Goal: Transaction & Acquisition: Subscribe to service/newsletter

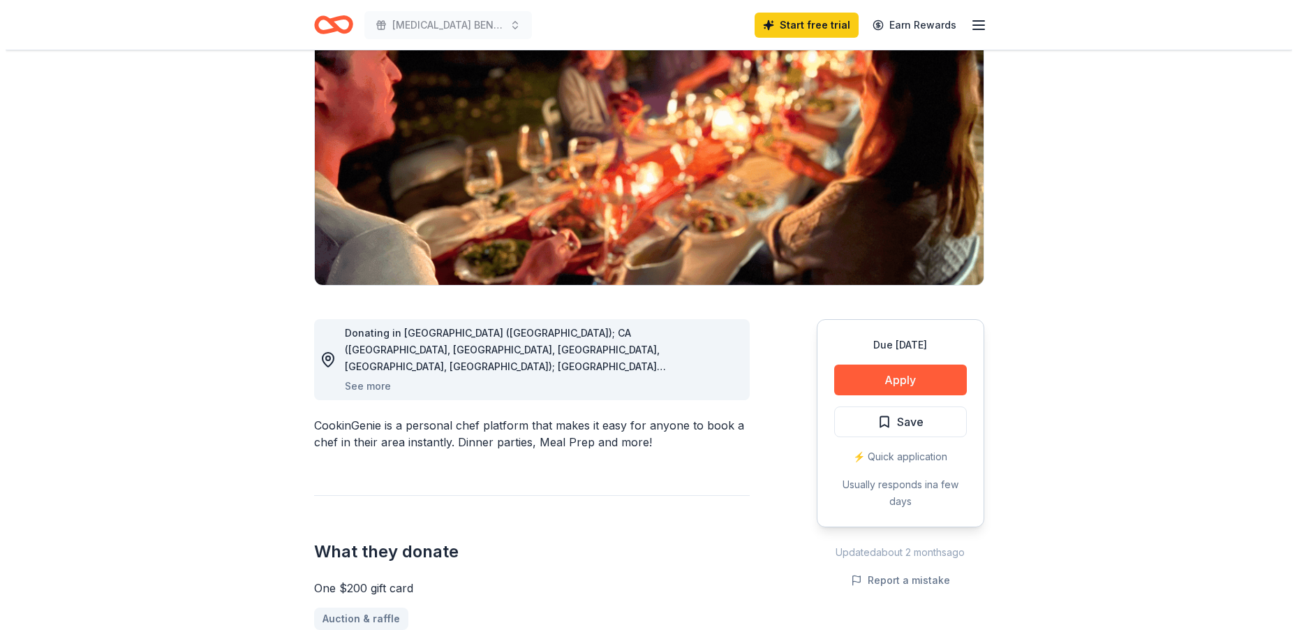
scroll to position [140, 0]
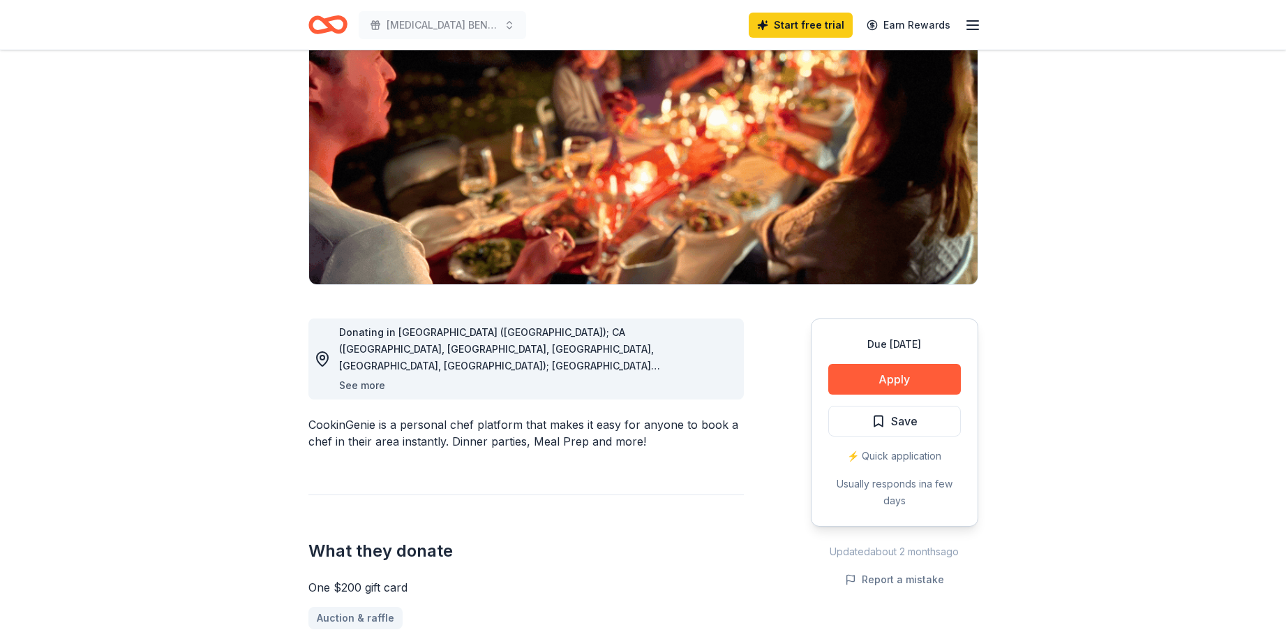
click at [353, 383] on button "See more" at bounding box center [362, 385] width 46 height 17
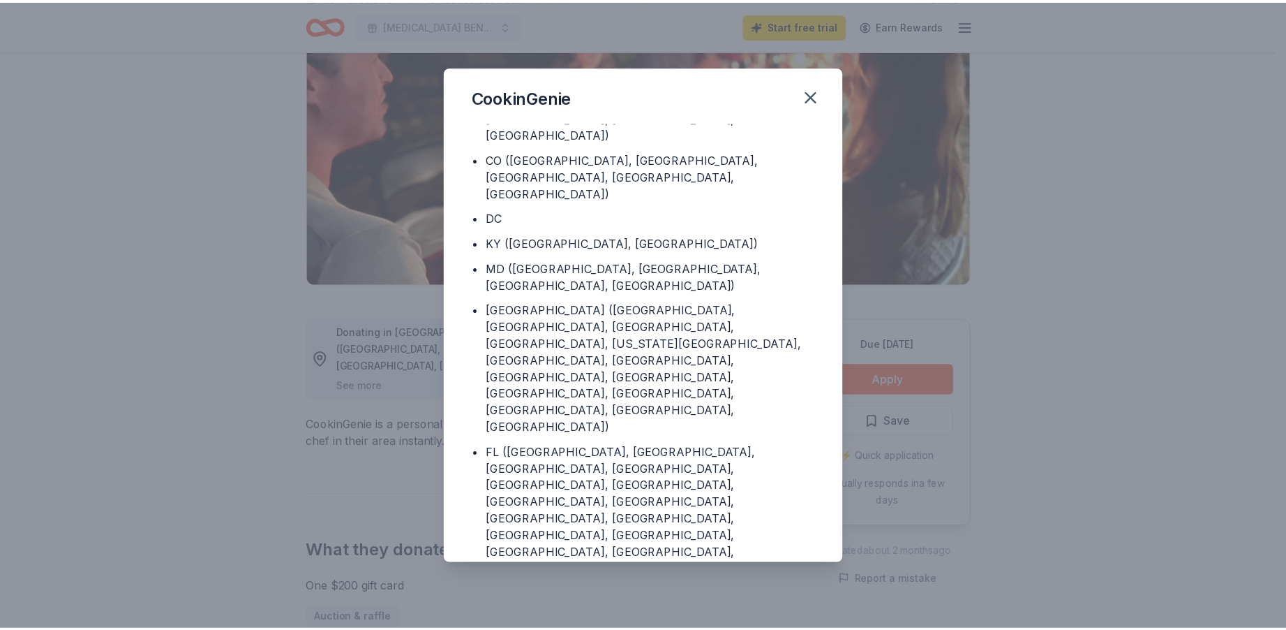
scroll to position [78, 0]
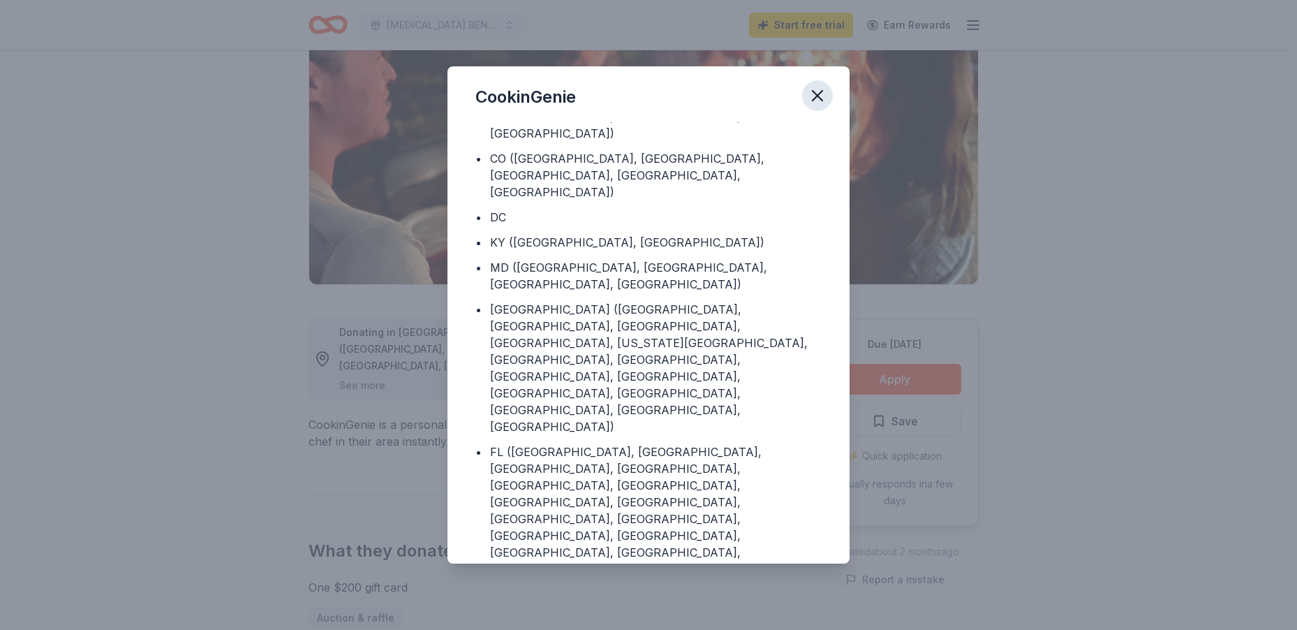
click at [817, 96] on icon "button" at bounding box center [818, 96] width 10 height 10
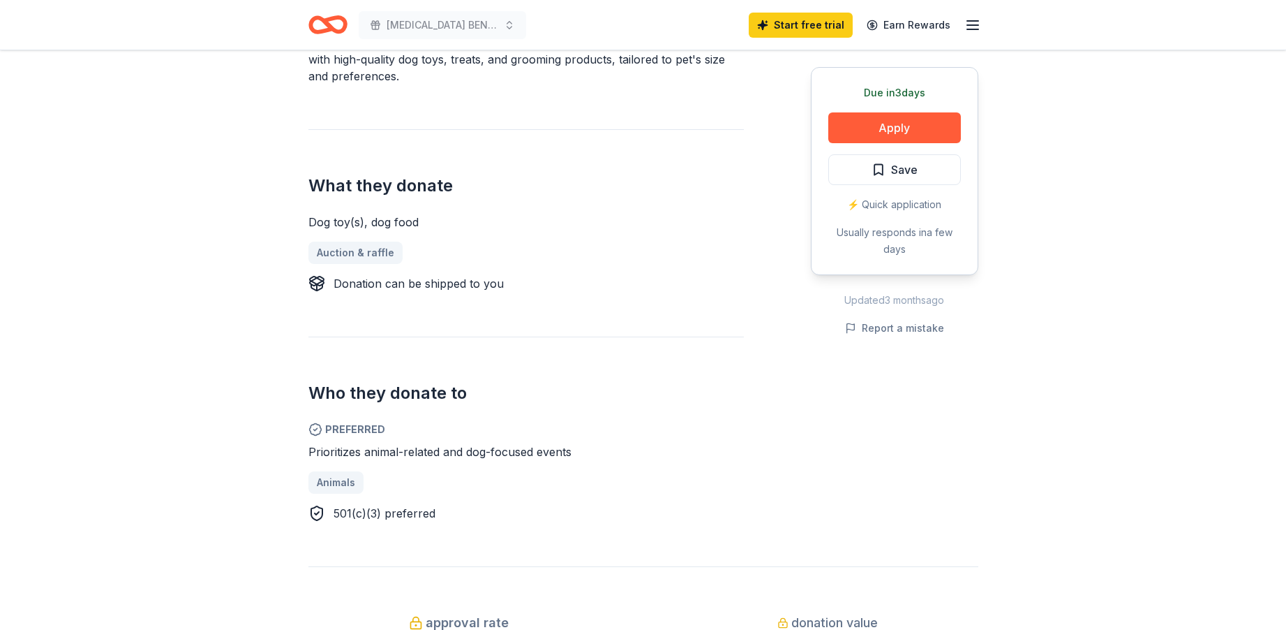
scroll to position [489, 0]
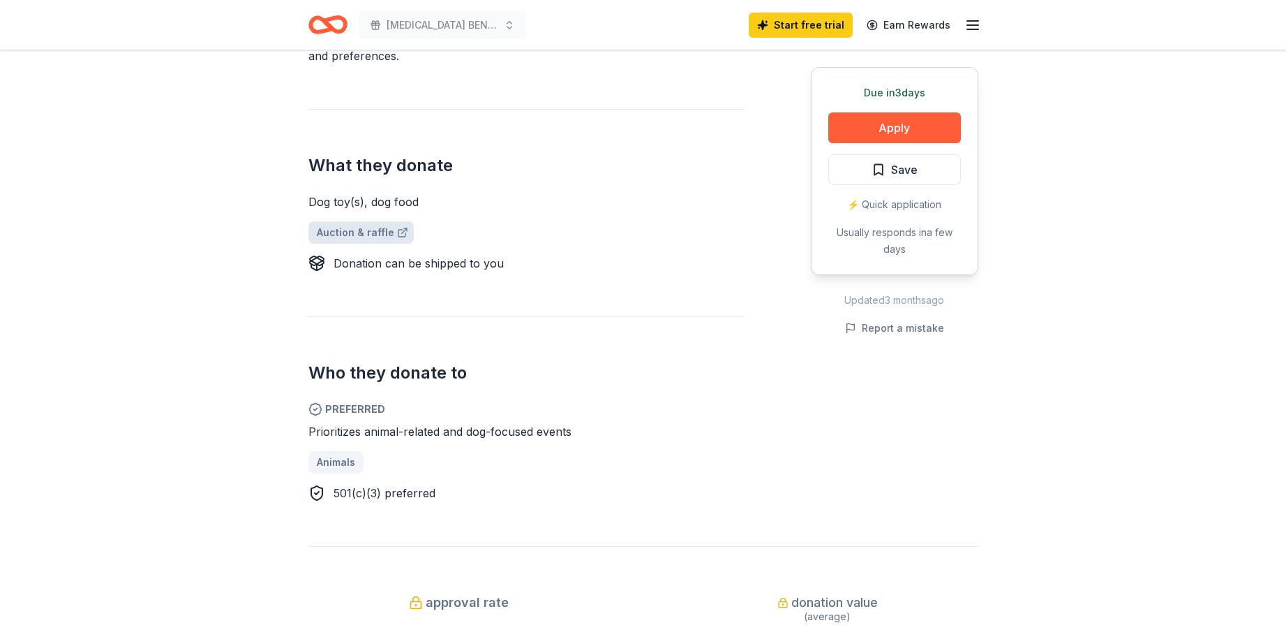
click at [357, 234] on link "Auction & raffle" at bounding box center [361, 232] width 105 height 22
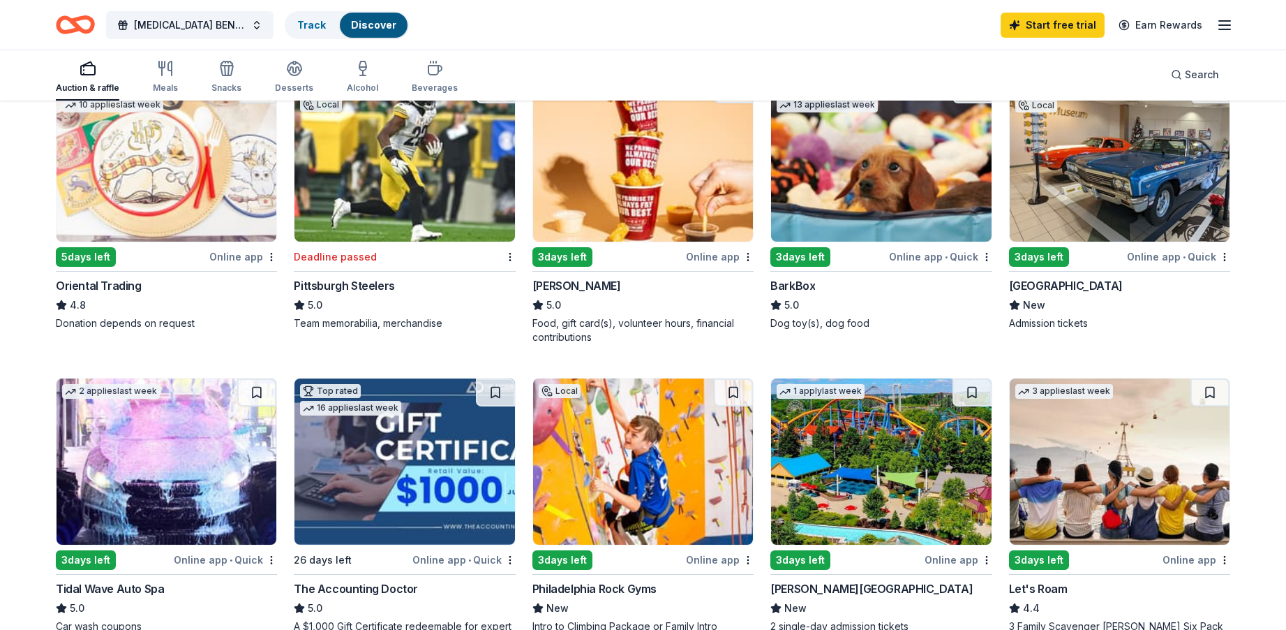
scroll to position [489, 0]
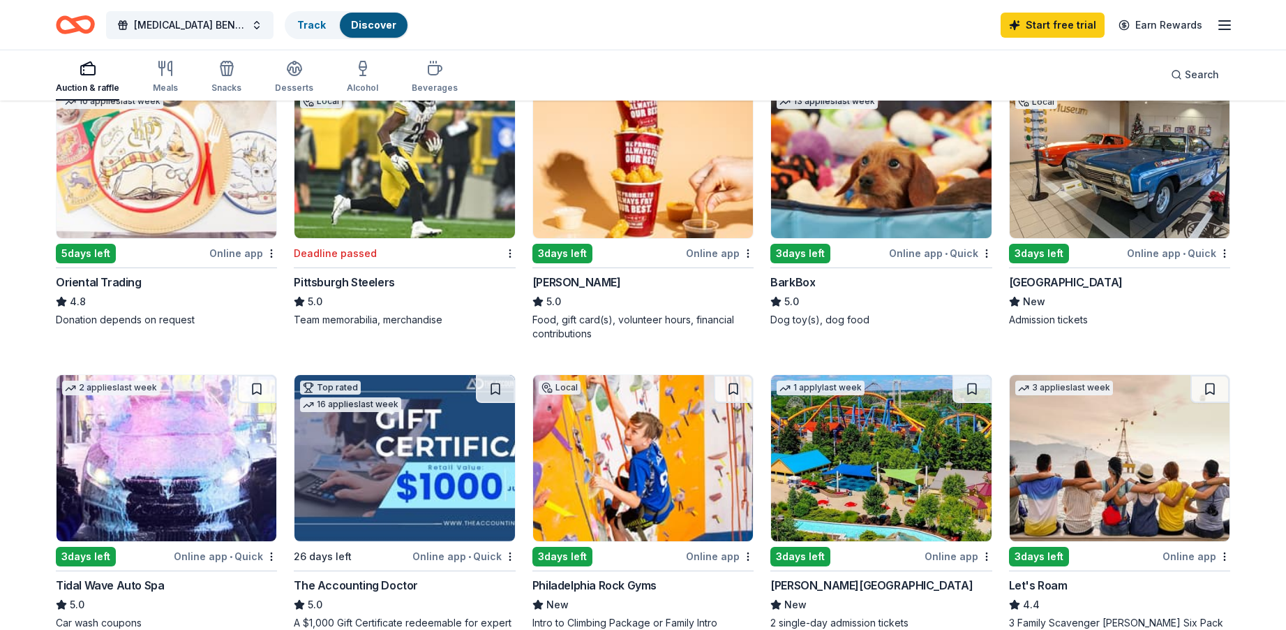
click at [808, 254] on div "3 days left" at bounding box center [801, 254] width 60 height 20
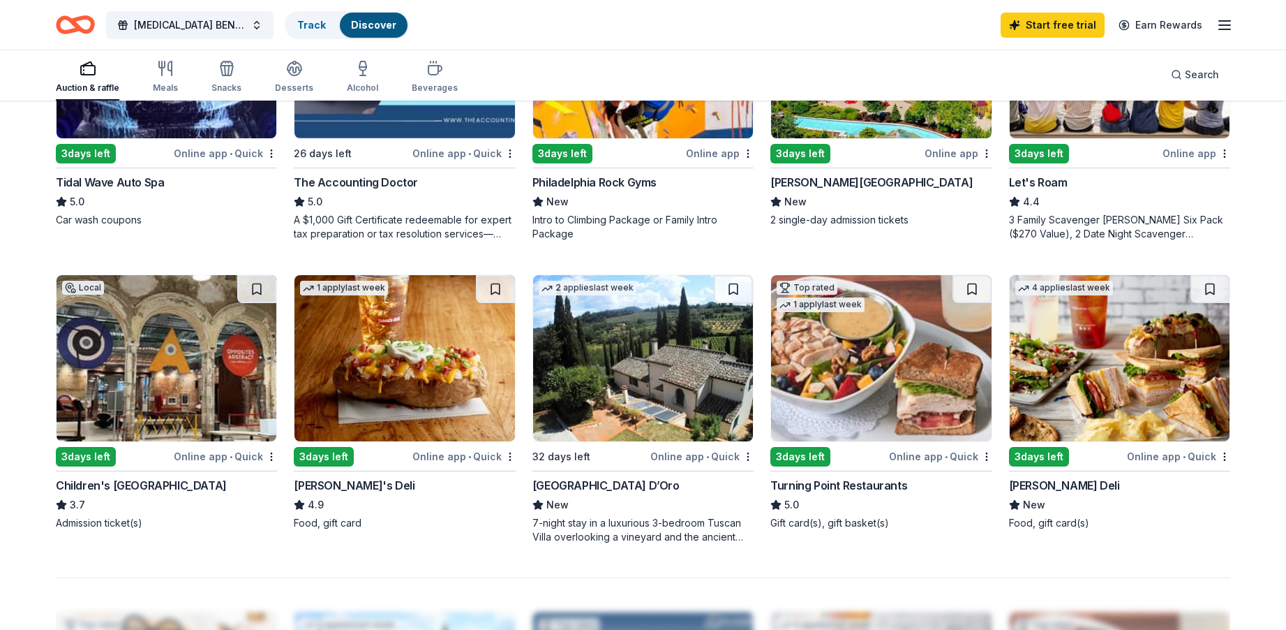
scroll to position [980, 0]
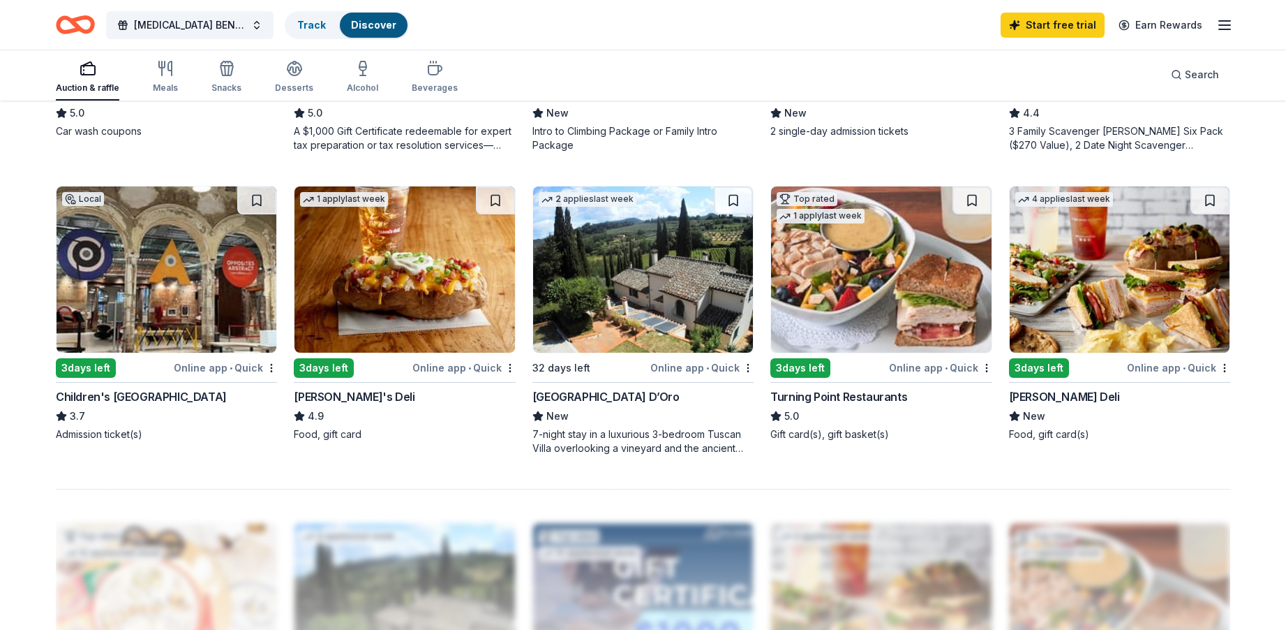
click at [87, 369] on div "3 days left" at bounding box center [86, 368] width 60 height 20
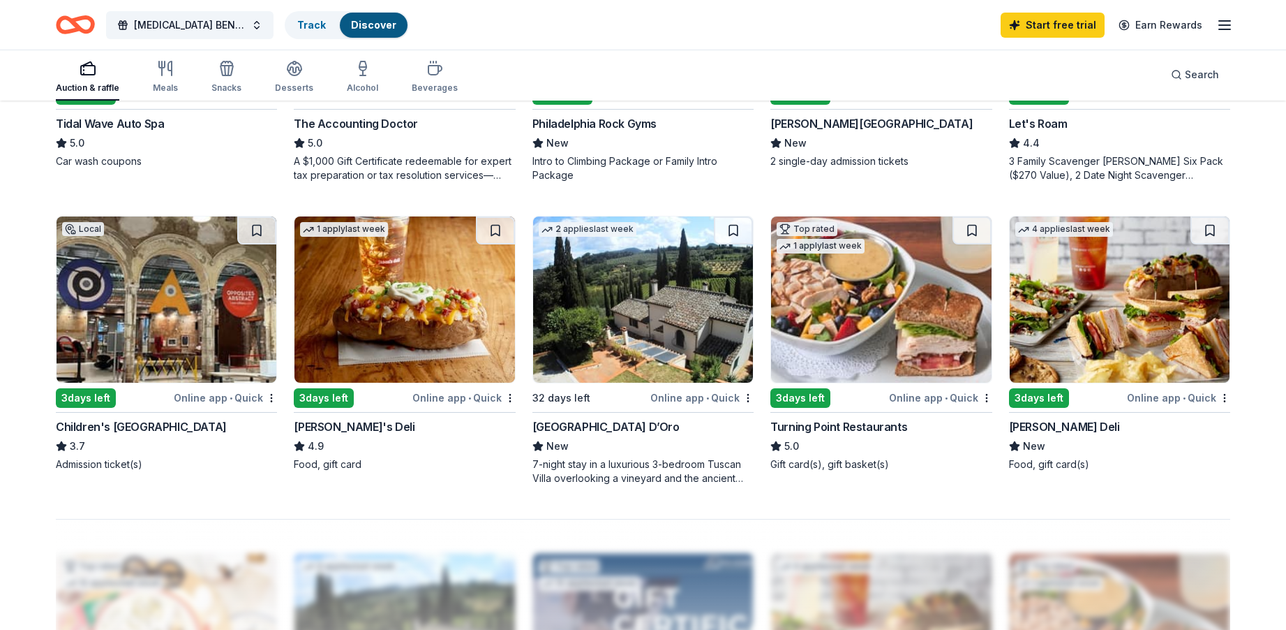
scroll to position [840, 0]
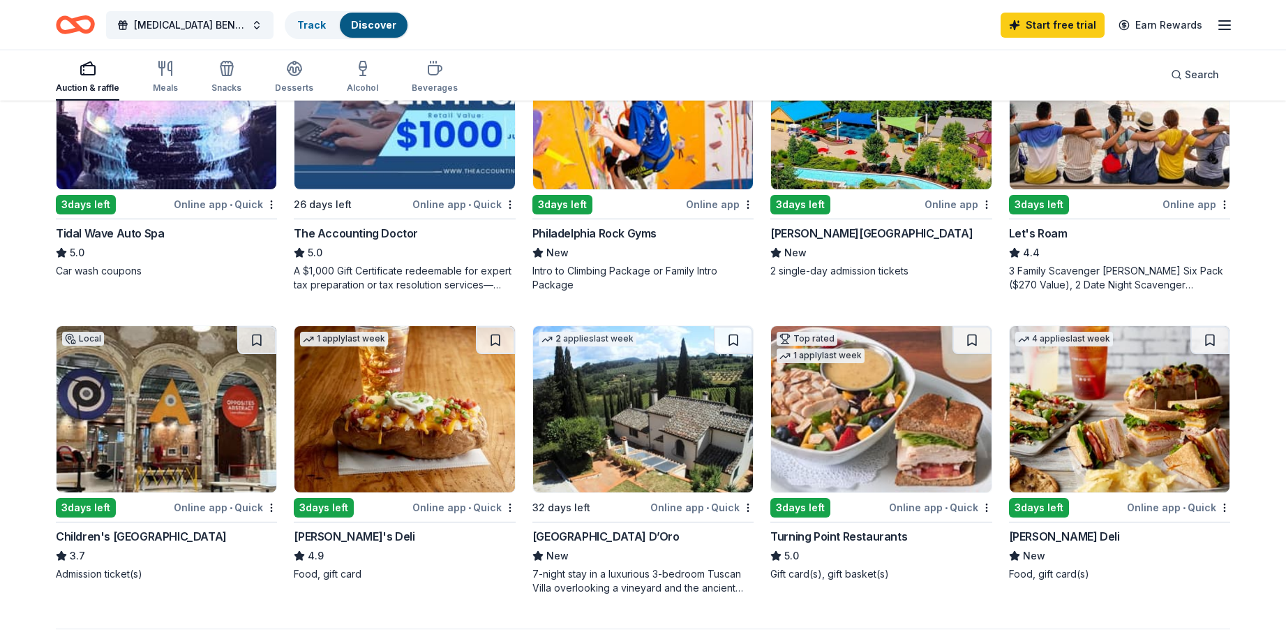
click at [66, 24] on icon "Home" at bounding box center [75, 24] width 39 height 33
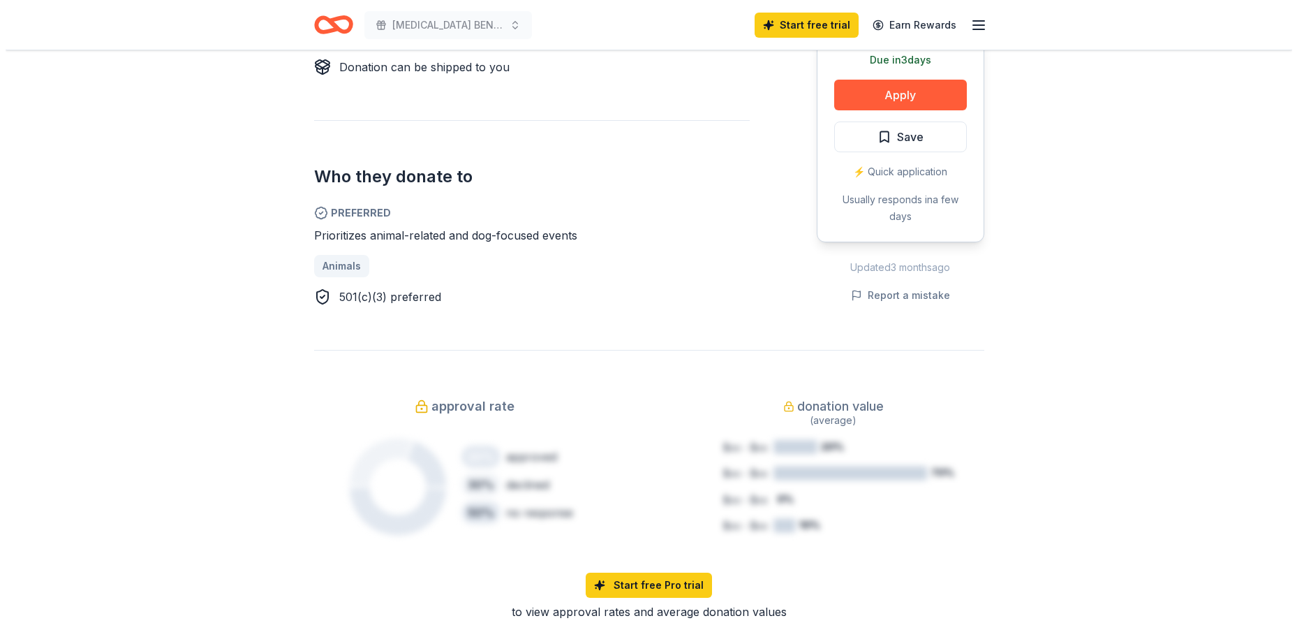
scroll to position [698, 0]
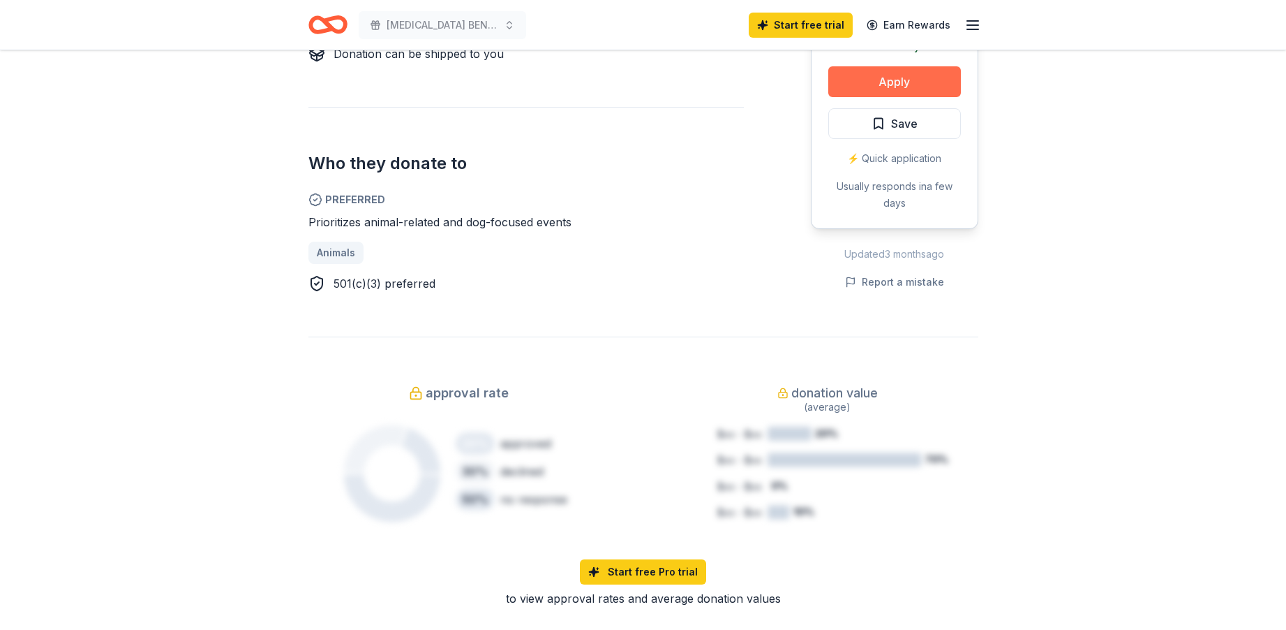
click at [918, 86] on button "Apply" at bounding box center [895, 81] width 133 height 31
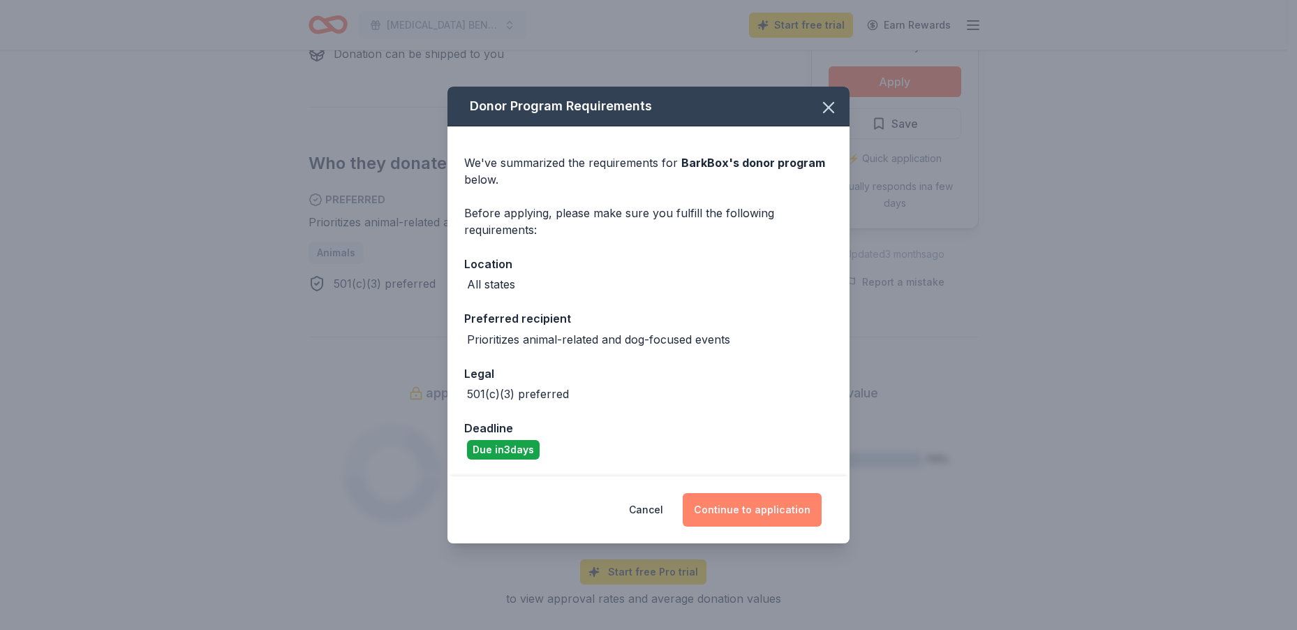
drag, startPoint x: 780, startPoint y: 518, endPoint x: 780, endPoint y: 497, distance: 20.9
click at [780, 517] on button "Continue to application" at bounding box center [752, 510] width 139 height 34
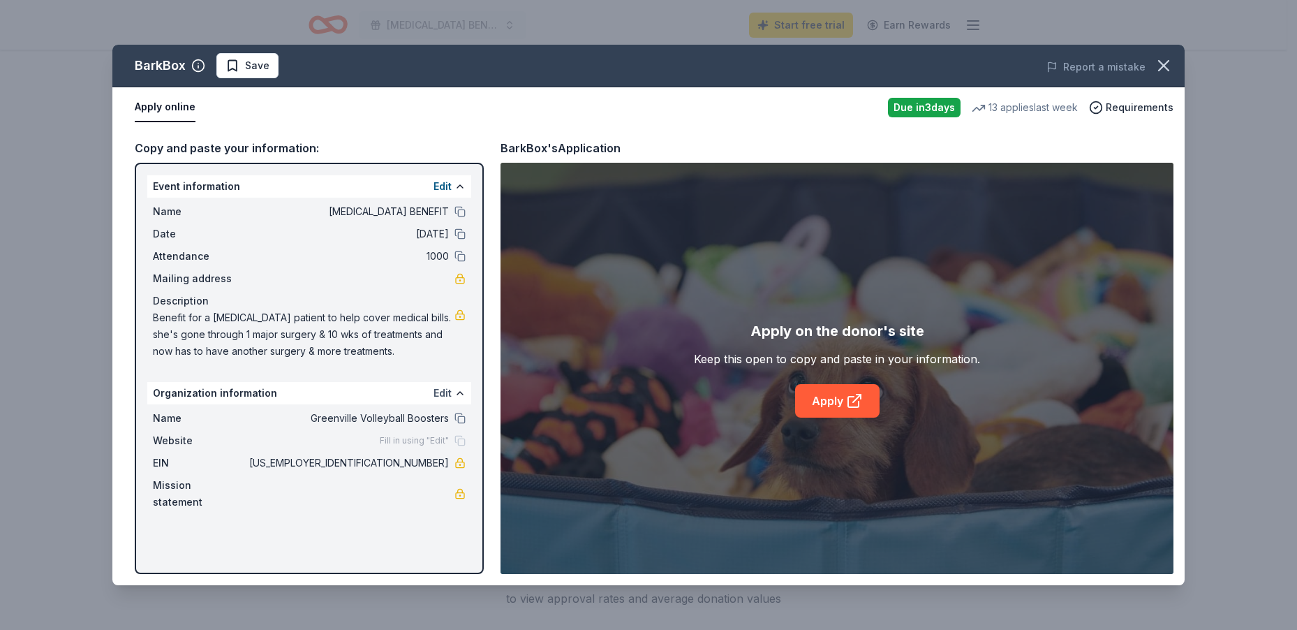
click at [440, 393] on button "Edit" at bounding box center [442, 393] width 18 height 17
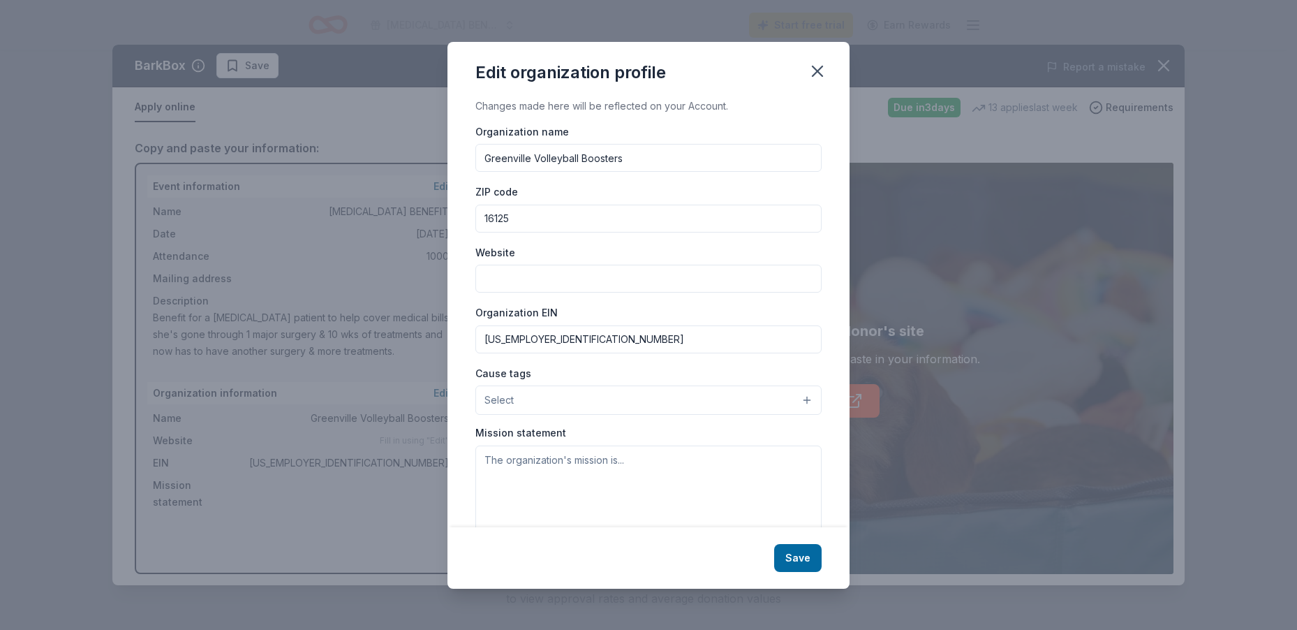
drag, startPoint x: 477, startPoint y: 158, endPoint x: 629, endPoint y: 158, distance: 152.2
click at [629, 158] on input "Greenville Volleyball Boosters" at bounding box center [648, 158] width 346 height 28
type input "ITALIAN HOME CLUB"
drag, startPoint x: 485, startPoint y: 329, endPoint x: 572, endPoint y: 335, distance: 86.7
click at [572, 335] on input "92-2246726" at bounding box center [648, 339] width 346 height 28
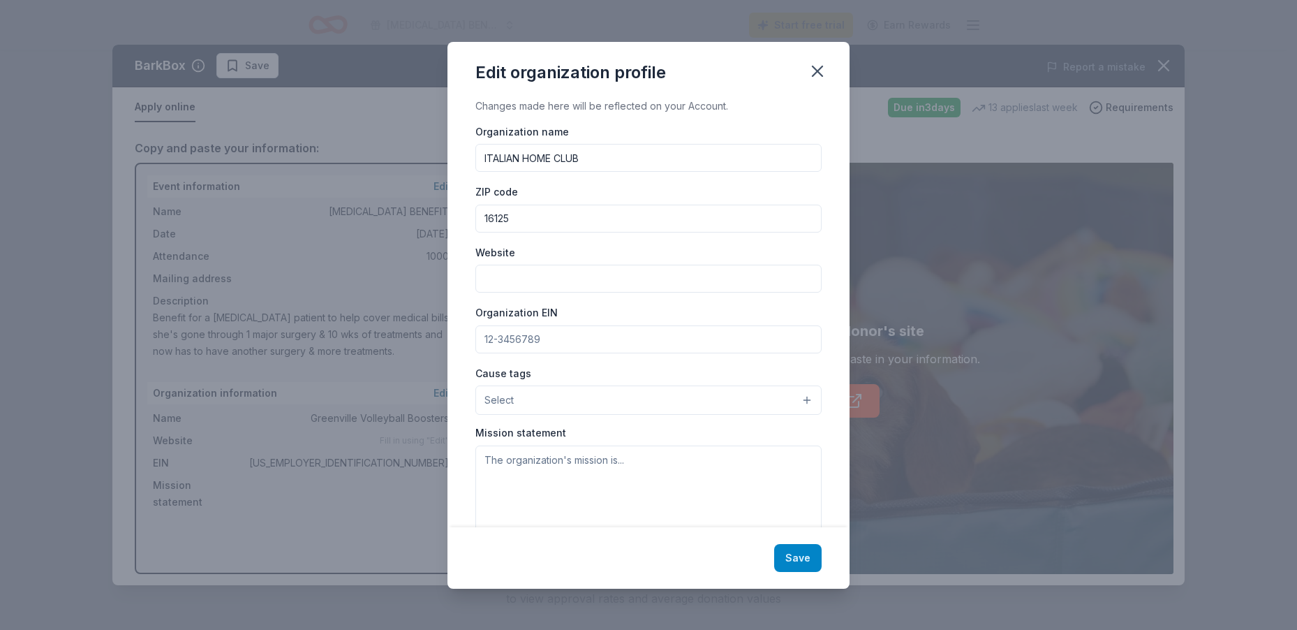
click at [810, 563] on button "Save" at bounding box center [797, 558] width 47 height 28
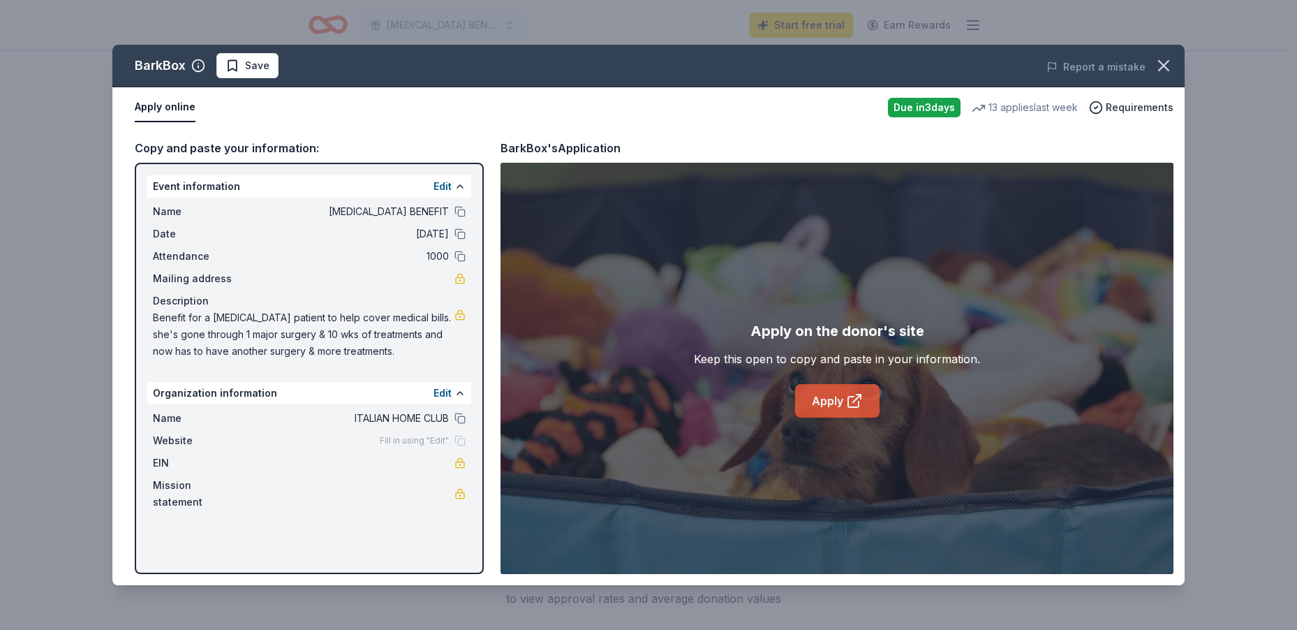
click at [843, 409] on link "Apply" at bounding box center [837, 401] width 84 height 34
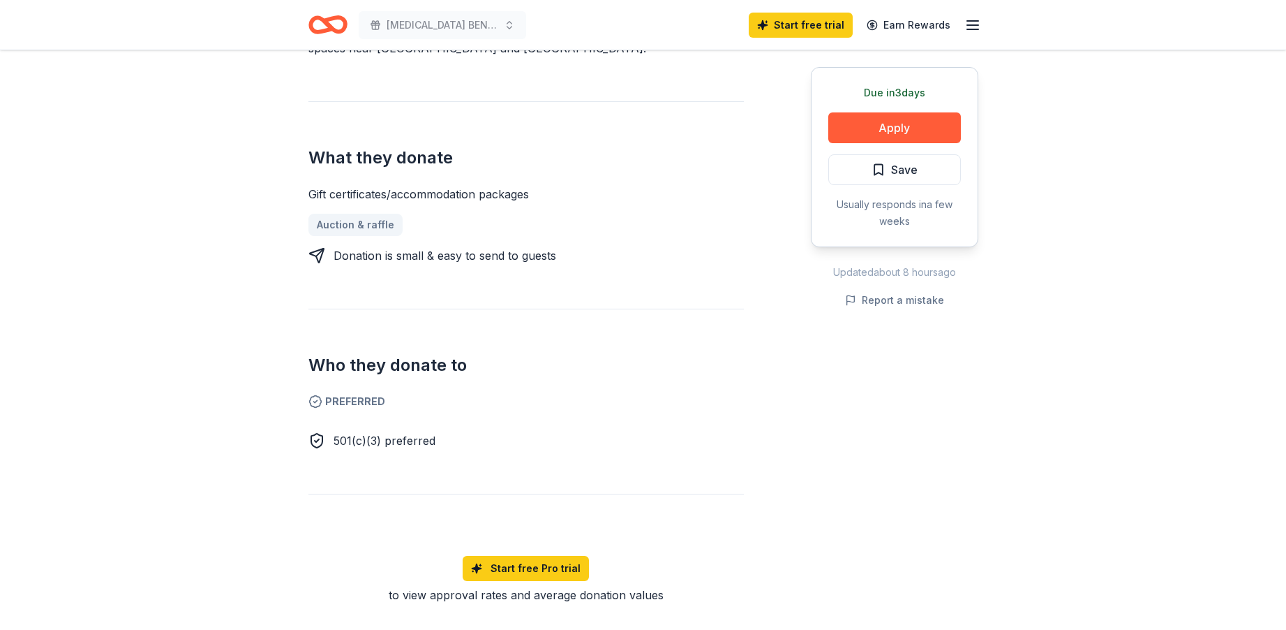
scroll to position [845, 0]
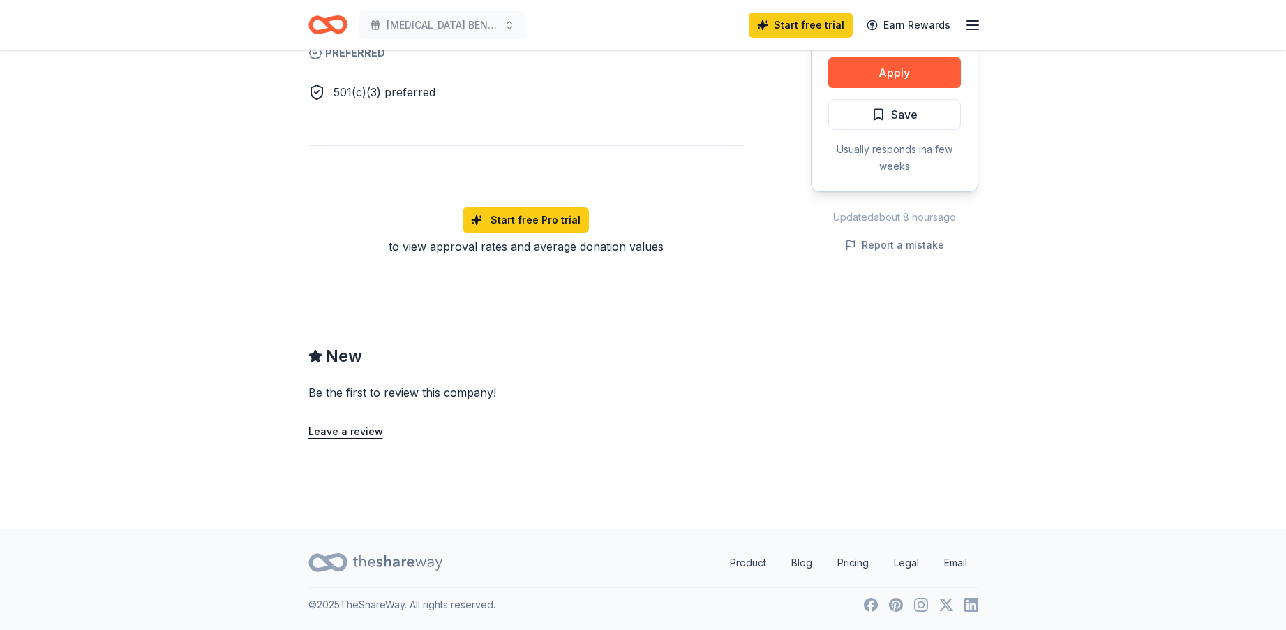
click at [381, 553] on icon at bounding box center [397, 562] width 89 height 29
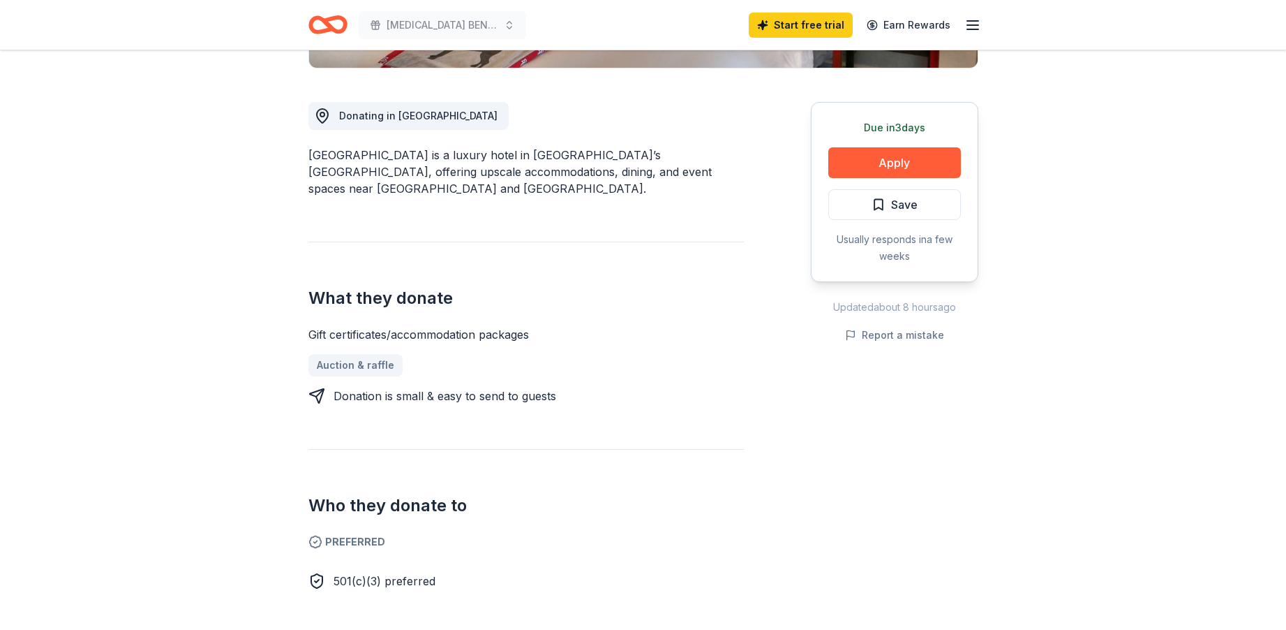
click at [327, 25] on icon "Home" at bounding box center [334, 24] width 22 height 14
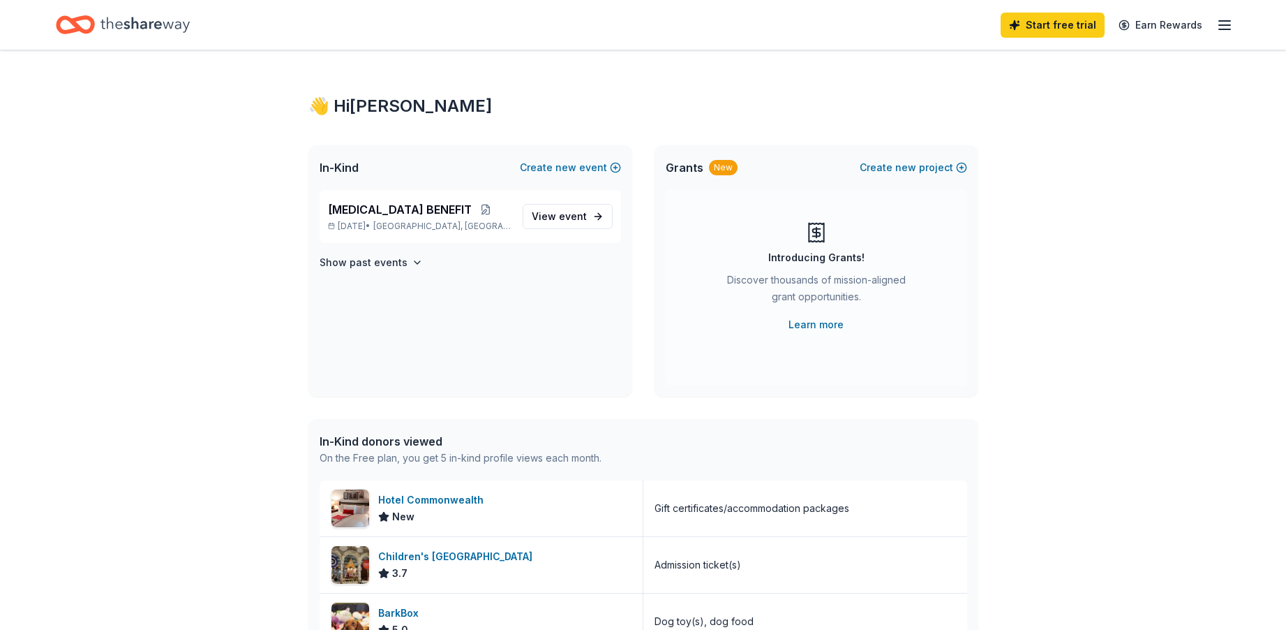
click at [1220, 21] on line "button" at bounding box center [1224, 21] width 11 height 0
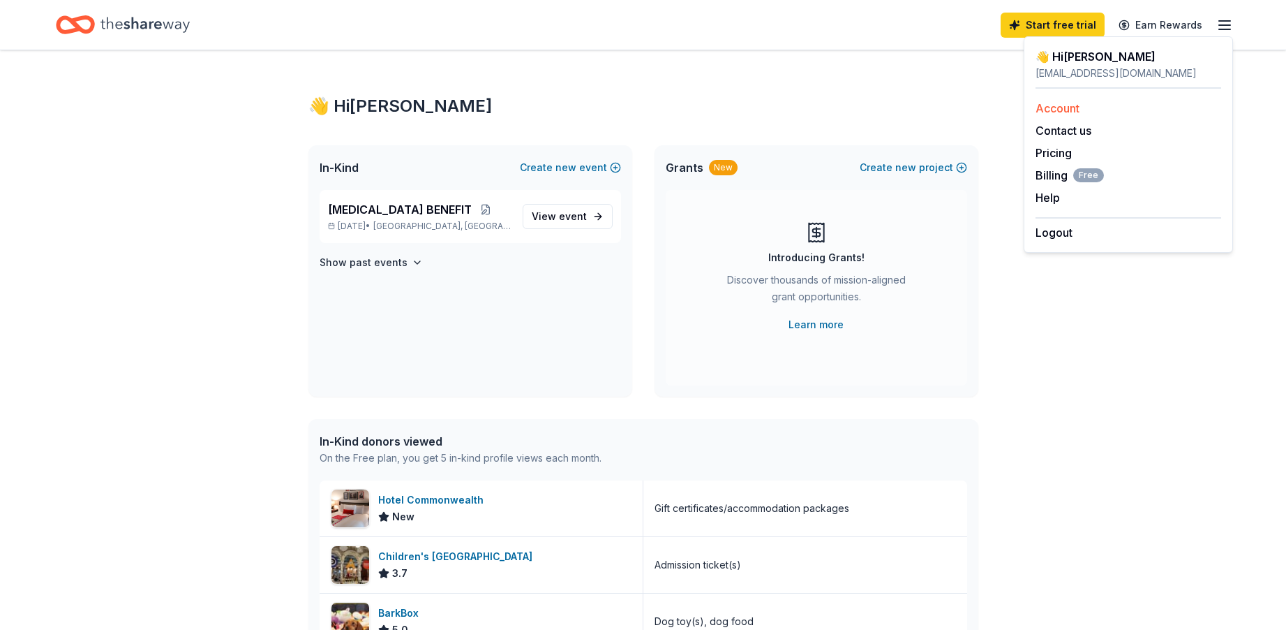
click at [1073, 112] on link "Account" at bounding box center [1058, 108] width 44 height 14
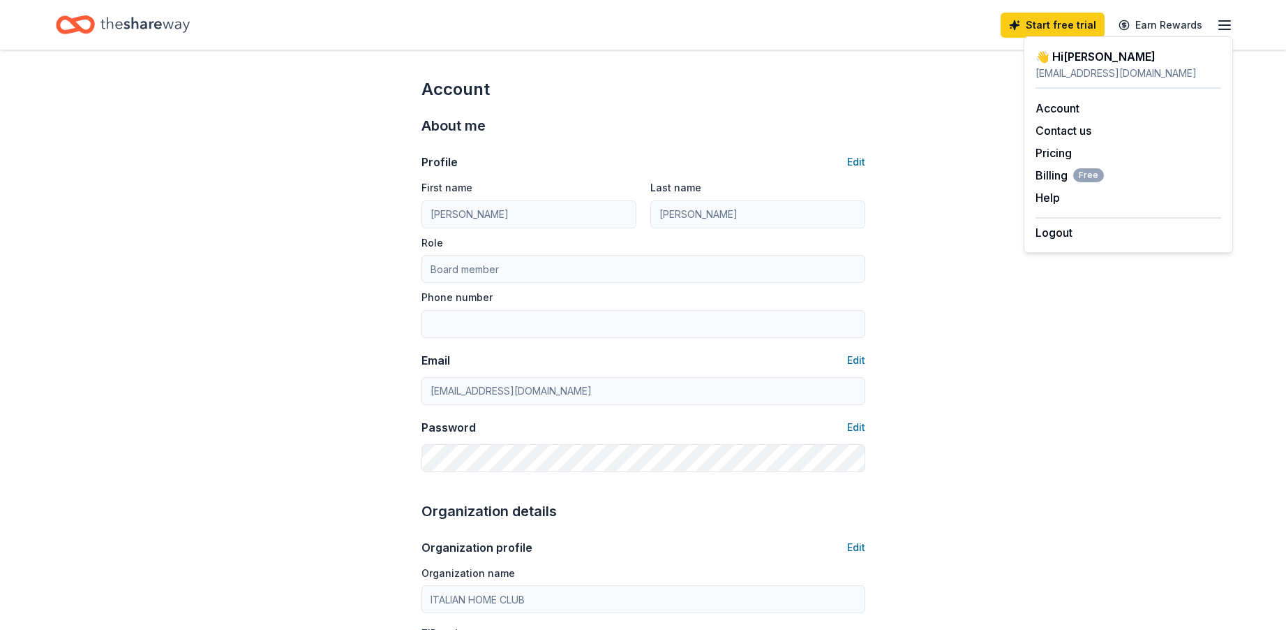
click at [103, 16] on icon "Home" at bounding box center [145, 24] width 89 height 29
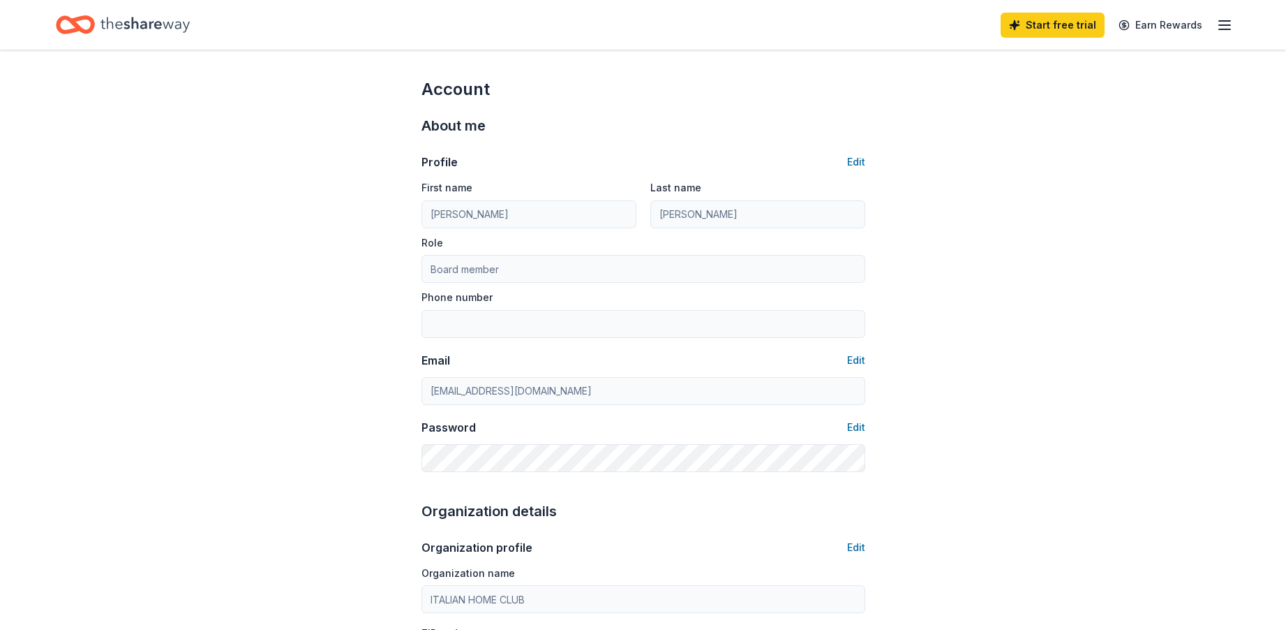
click at [120, 24] on icon "Home" at bounding box center [145, 24] width 89 height 29
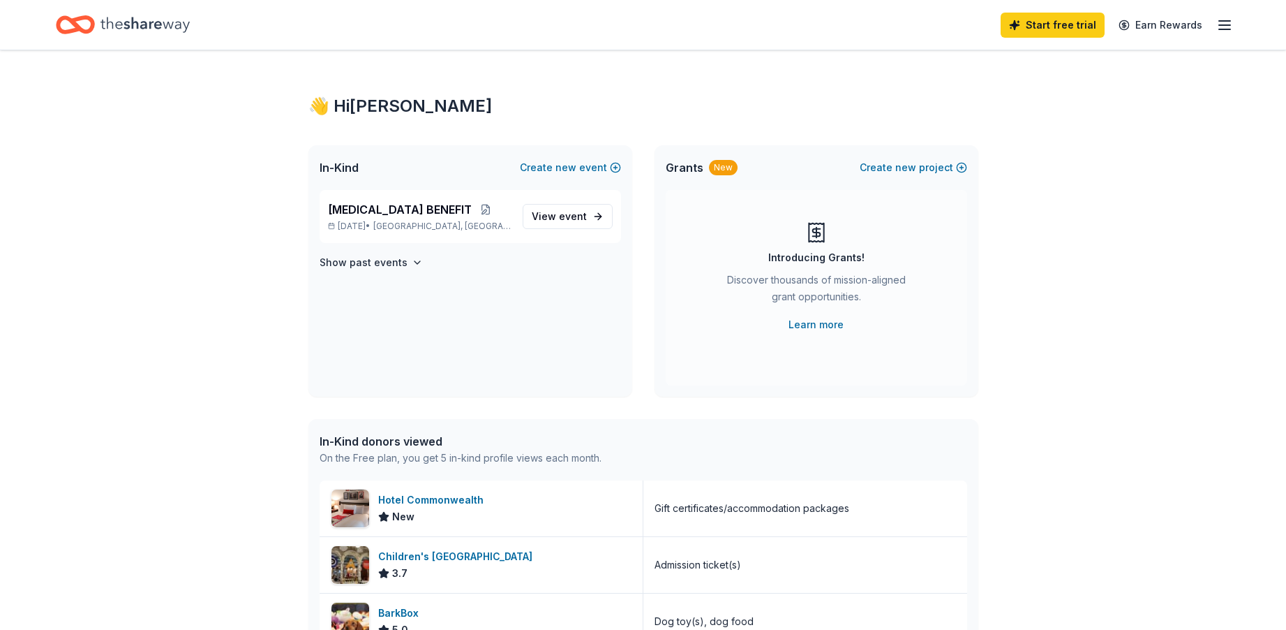
click at [1226, 29] on line "button" at bounding box center [1224, 29] width 11 height 0
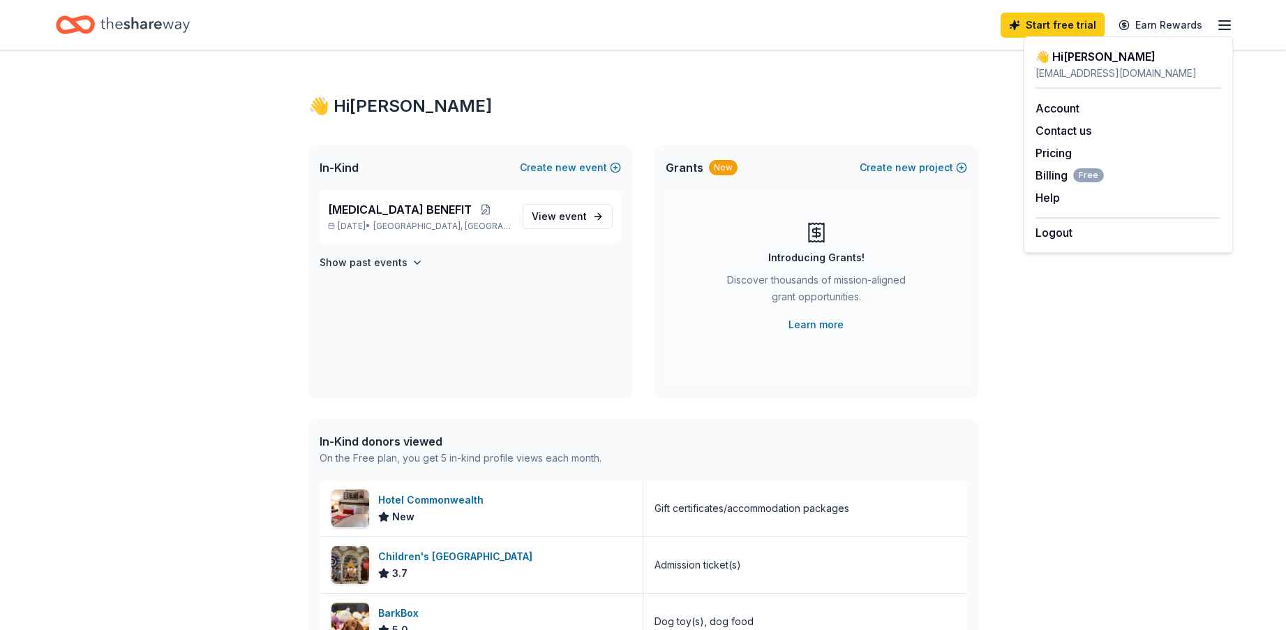
click at [1073, 68] on div "[EMAIL_ADDRESS][DOMAIN_NAME]" at bounding box center [1129, 73] width 186 height 17
click at [1071, 29] on link "Start free trial" at bounding box center [1053, 25] width 104 height 25
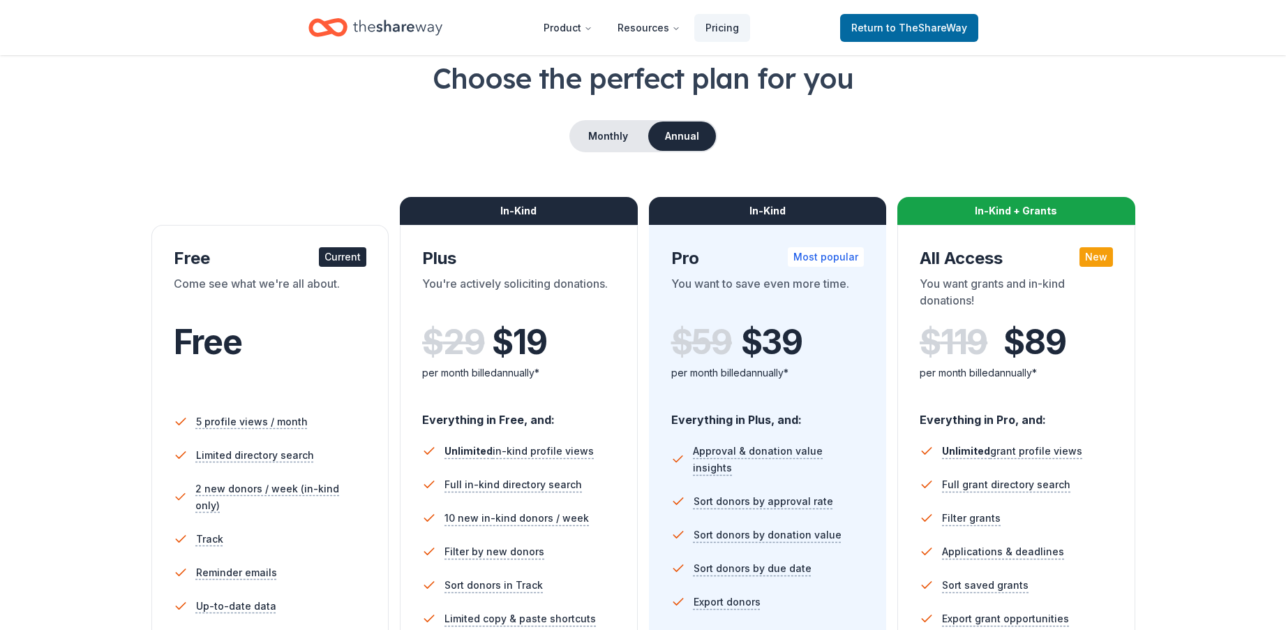
scroll to position [349, 0]
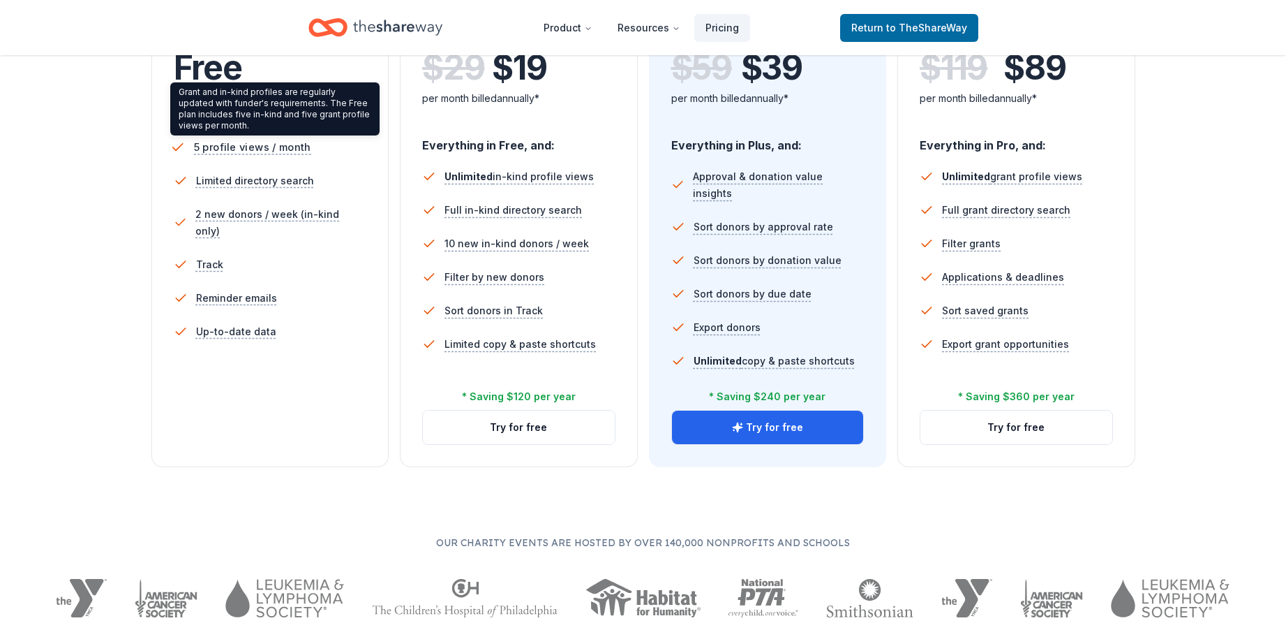
click at [249, 147] on span "5 profile views / month" at bounding box center [251, 146] width 117 height 17
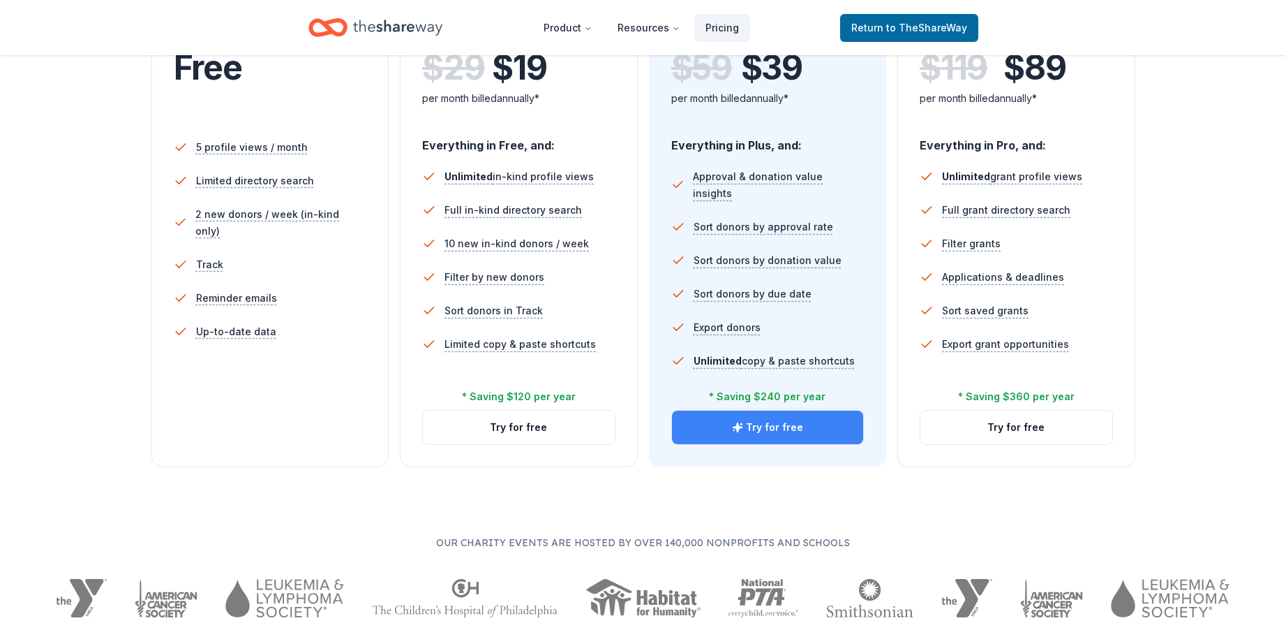
click at [776, 429] on button "Try for free" at bounding box center [768, 427] width 192 height 34
